Goal: Find contact information: Find contact information

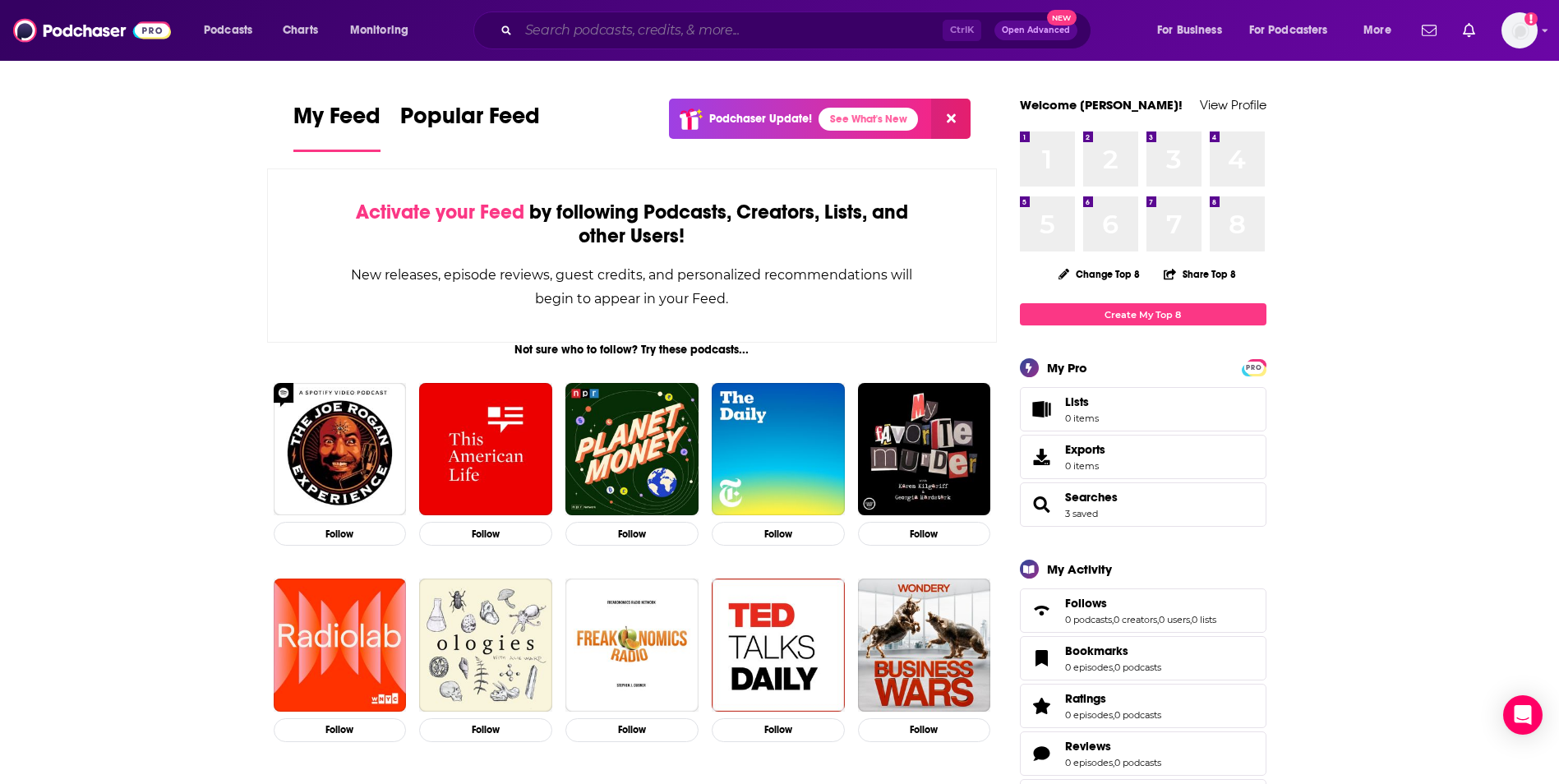
click at [725, 32] on input "Search podcasts, credits, & more..." at bounding box center [730, 30] width 424 height 26
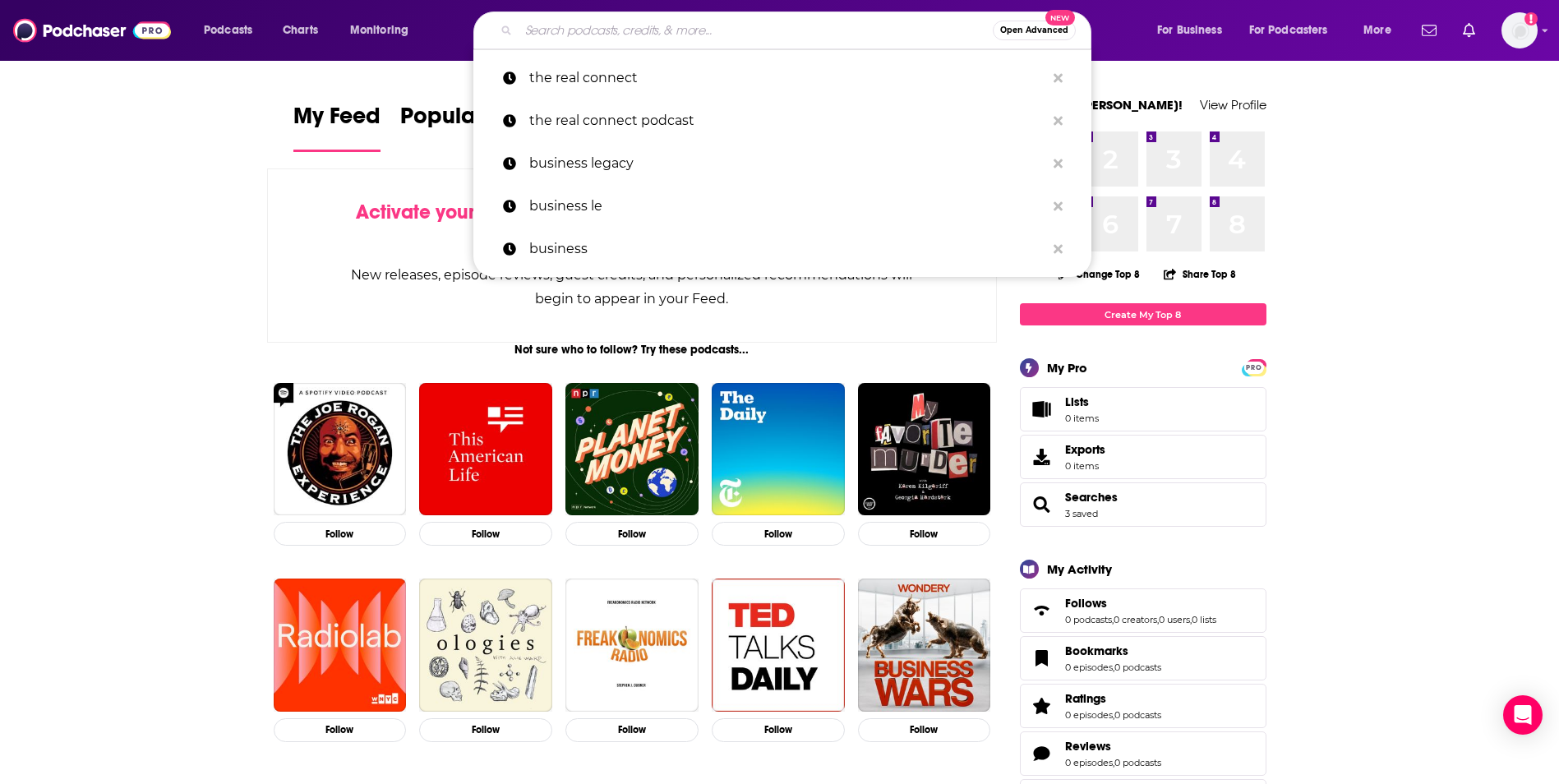
drag, startPoint x: 139, startPoint y: 360, endPoint x: 595, endPoint y: 116, distance: 517.2
click at [603, 27] on input "Search podcasts, credits, & more..." at bounding box center [756, 30] width 475 height 26
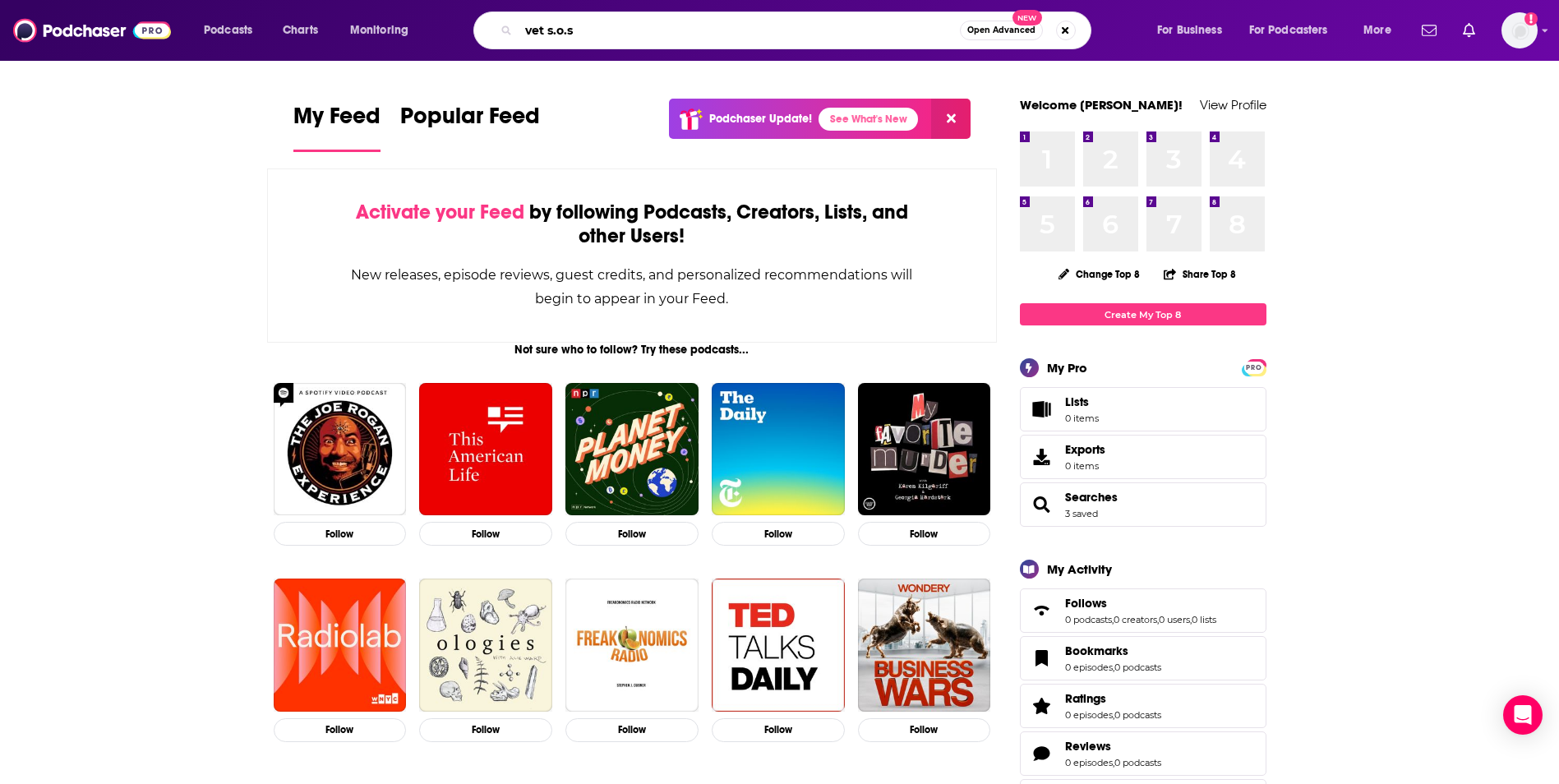
type input "vet s.o.s"
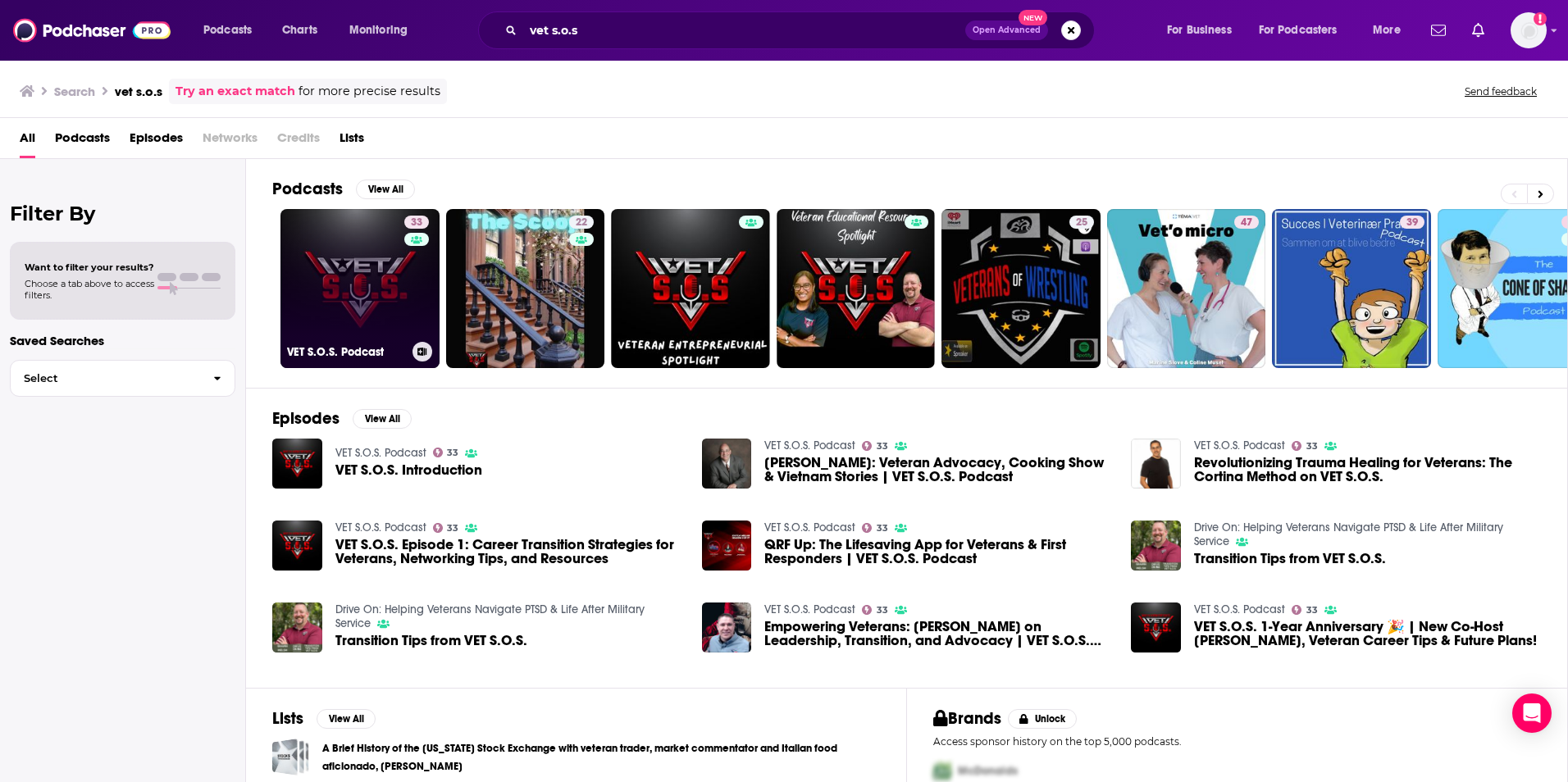
click at [323, 299] on link "33 VET S.O.S. Podcast" at bounding box center [360, 289] width 159 height 159
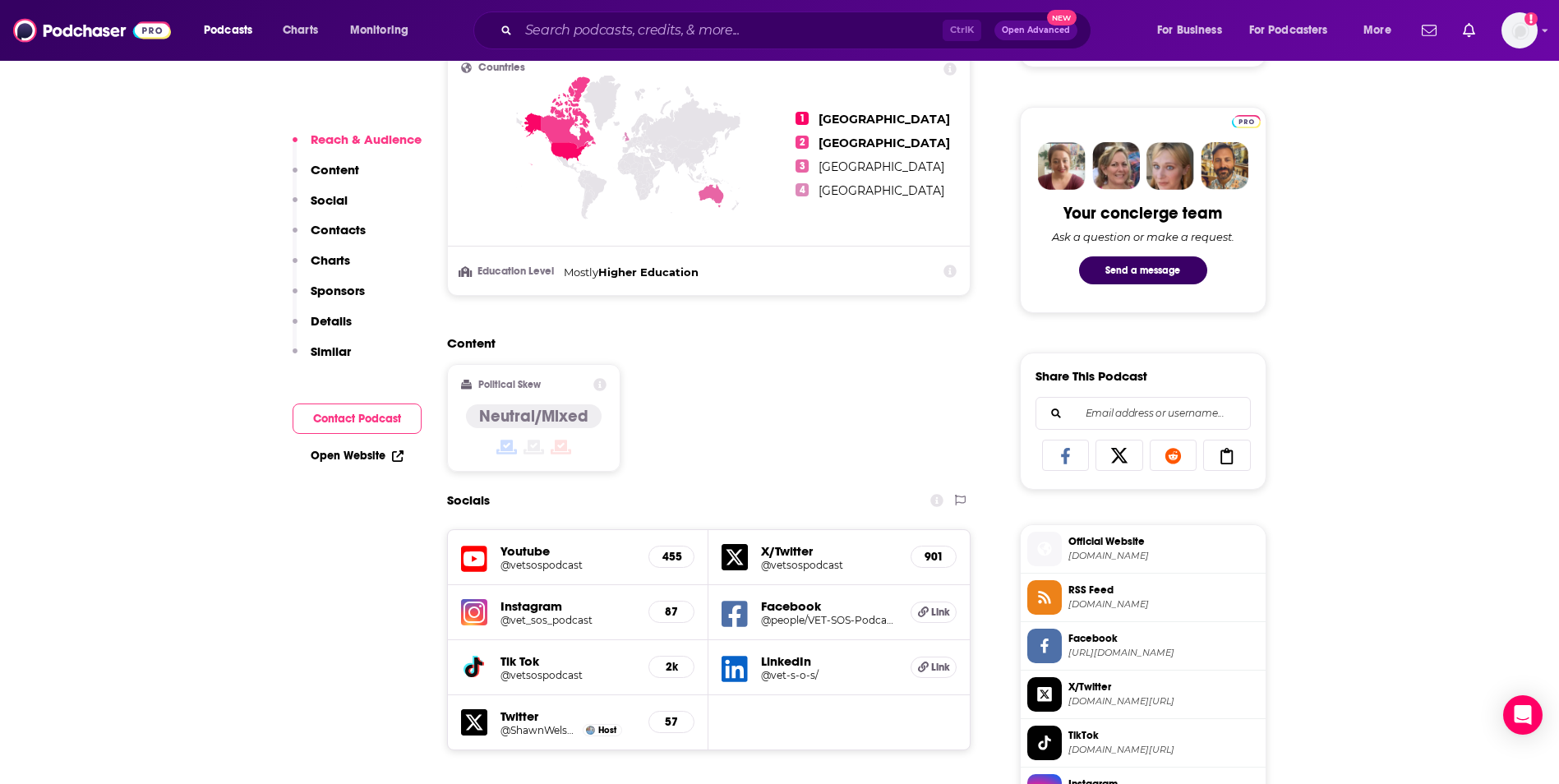
scroll to position [740, 0]
drag, startPoint x: 387, startPoint y: 616, endPoint x: 607, endPoint y: 584, distance: 222.3
click at [802, 549] on h5 "X/Twitter" at bounding box center [829, 549] width 136 height 16
click at [764, 558] on h5 "@vetsospodcast" at bounding box center [829, 564] width 136 height 13
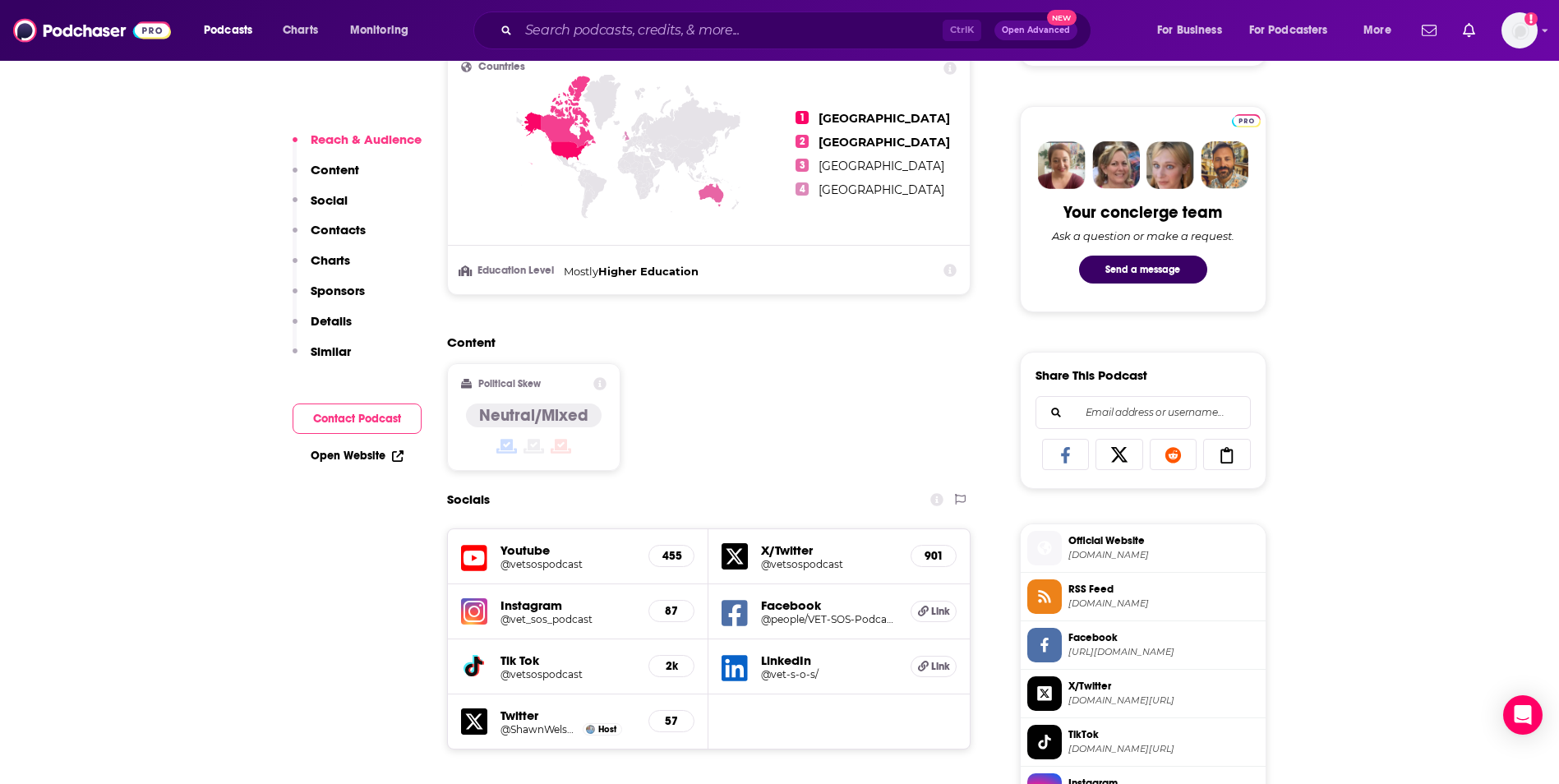
click at [563, 564] on h5 "@vetsospodcast" at bounding box center [568, 564] width 136 height 13
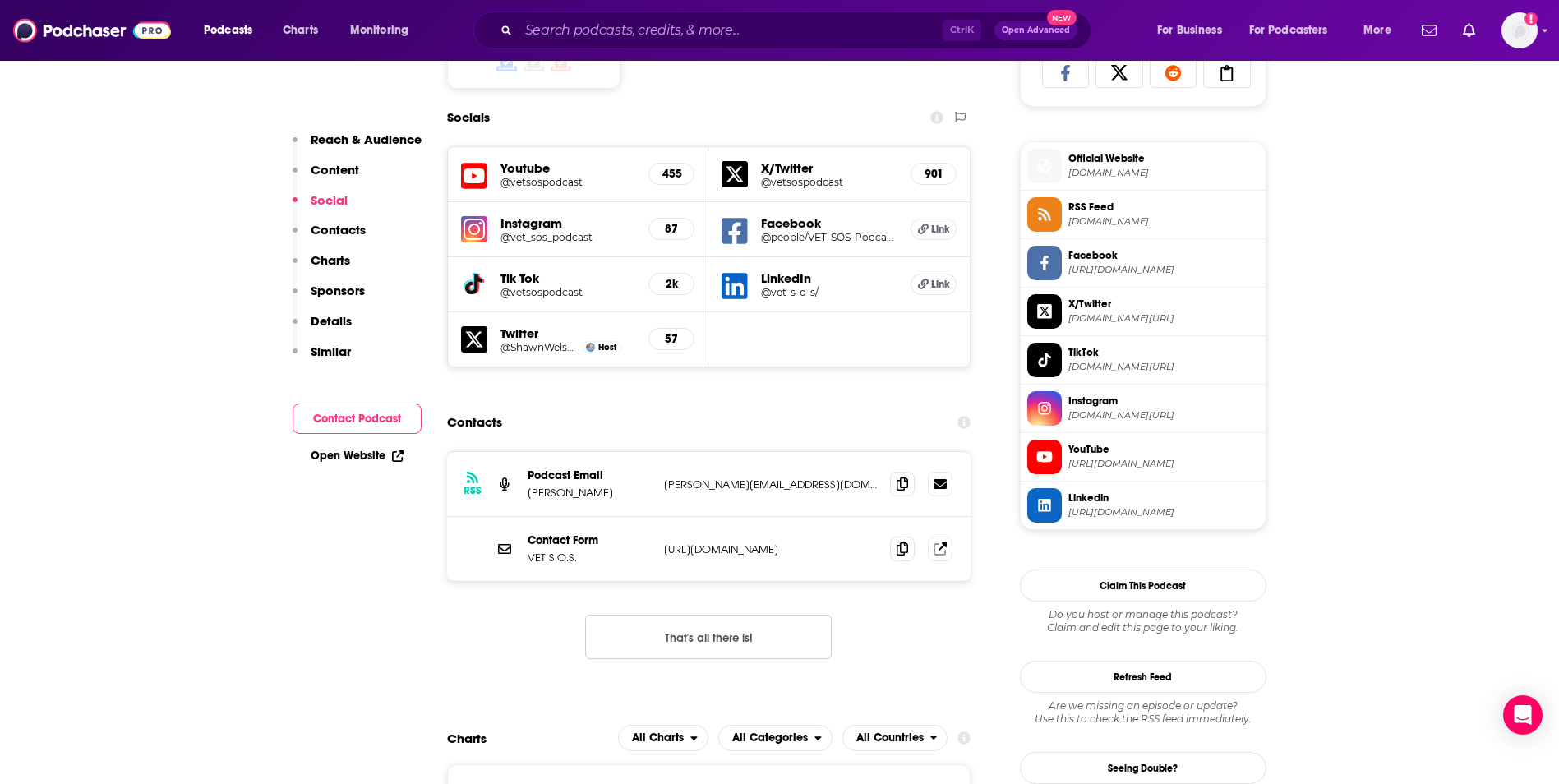
scroll to position [1151, 0]
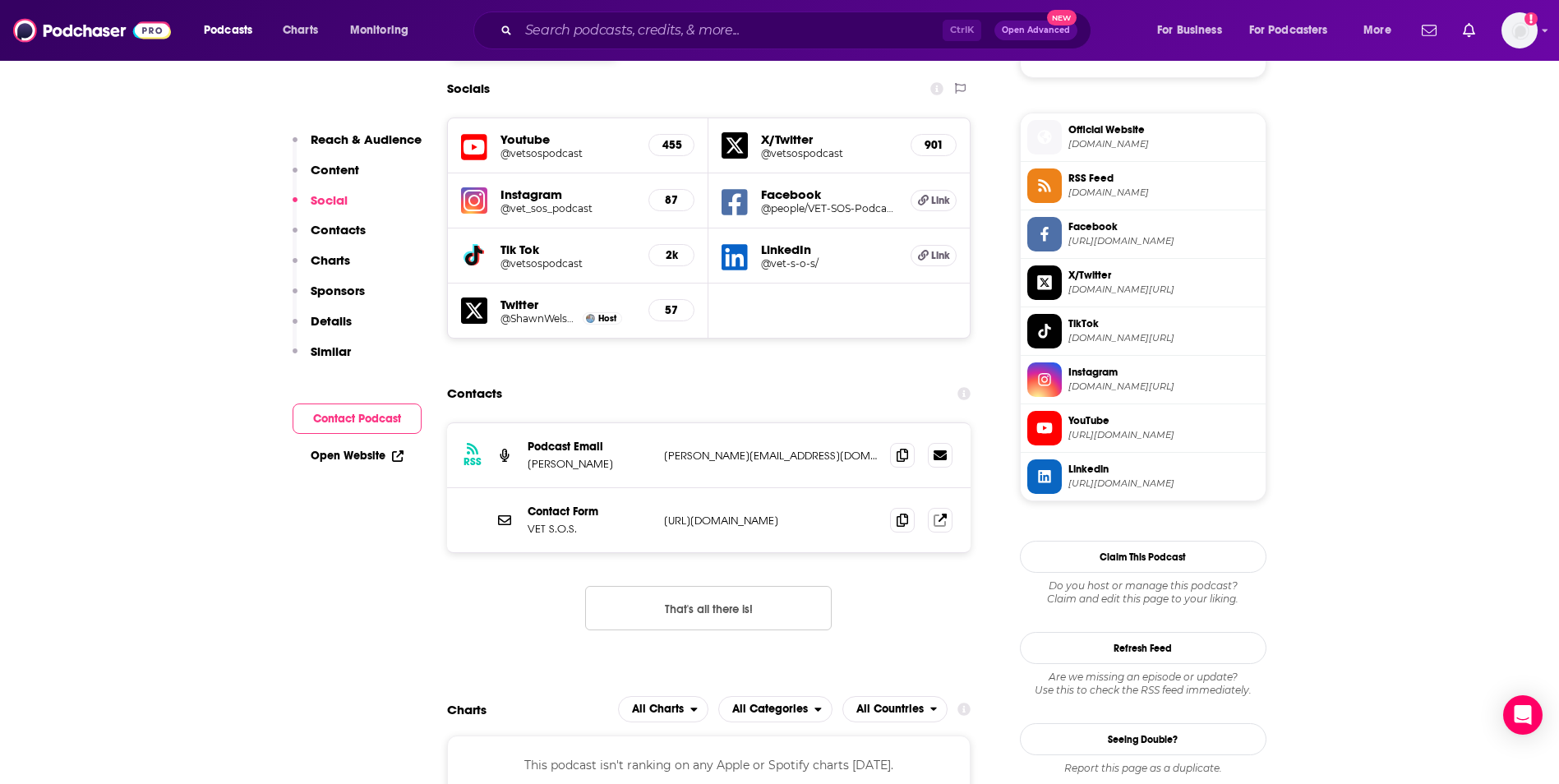
click at [1087, 376] on span "Instagram" at bounding box center [1164, 372] width 191 height 15
